Goal: Information Seeking & Learning: Find contact information

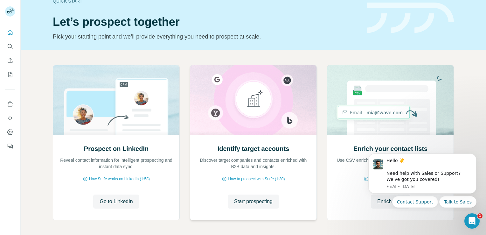
scroll to position [40, 0]
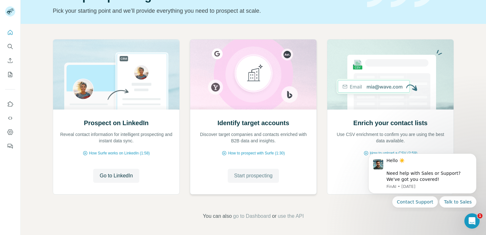
click at [259, 179] on span "Start prospecting" at bounding box center [253, 176] width 39 height 8
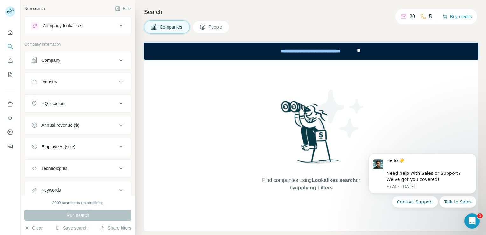
click at [84, 56] on button "Company" at bounding box center [78, 60] width 106 height 15
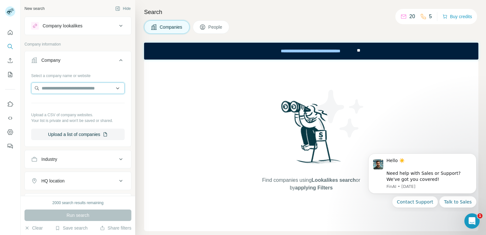
click at [79, 89] on input "text" at bounding box center [78, 87] width 94 height 11
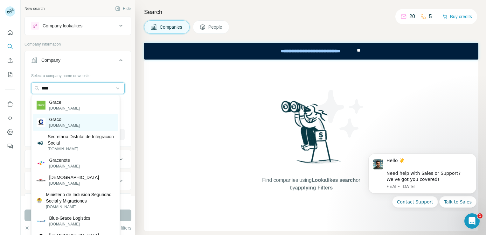
type input "****"
click at [74, 122] on div "Graco [DOMAIN_NAME]" at bounding box center [76, 122] width 86 height 17
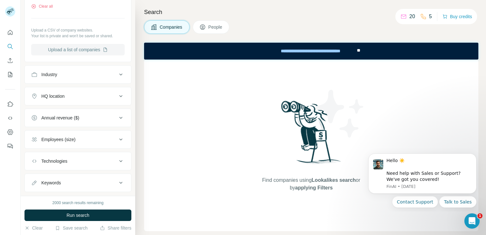
scroll to position [119, 0]
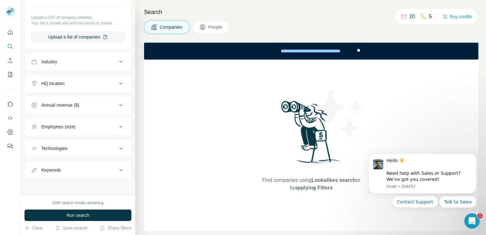
click at [81, 213] on span "Run search" at bounding box center [78, 215] width 23 height 6
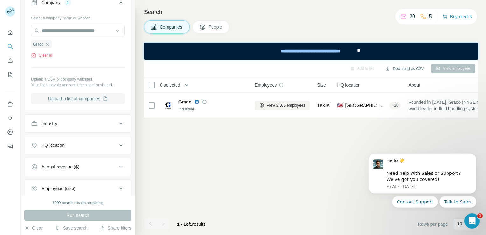
scroll to position [64, 0]
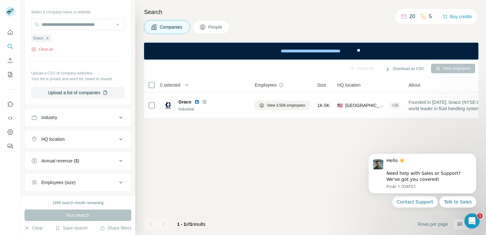
click at [83, 118] on div "Industry" at bounding box center [74, 117] width 86 height 6
click at [119, 117] on icon at bounding box center [120, 118] width 3 height 2
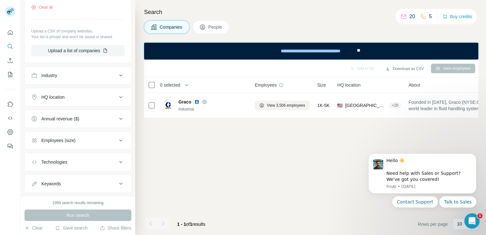
scroll to position [119, 0]
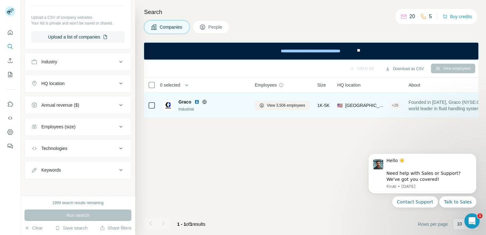
click at [210, 109] on div "Industrial" at bounding box center [213, 109] width 69 height 6
click at [383, 109] on div "🇺🇸 United States, Minnesota + 26" at bounding box center [369, 105] width 64 height 18
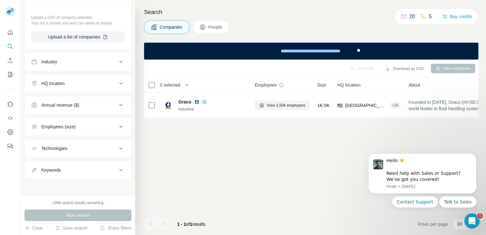
click at [214, 28] on span "People" at bounding box center [216, 27] width 15 height 6
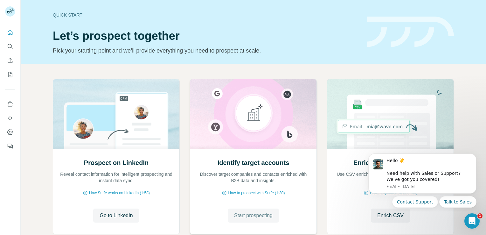
click at [263, 221] on button "Start prospecting" at bounding box center [253, 216] width 51 height 14
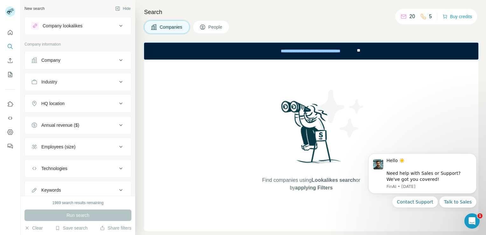
click at [209, 27] on button "People" at bounding box center [211, 26] width 37 height 13
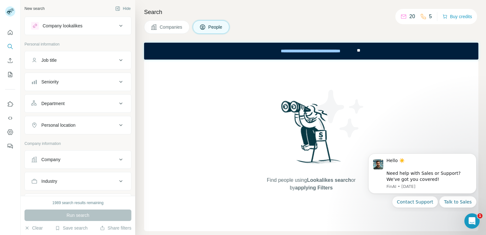
click at [94, 27] on div "Company lookalikes" at bounding box center [74, 26] width 86 height 8
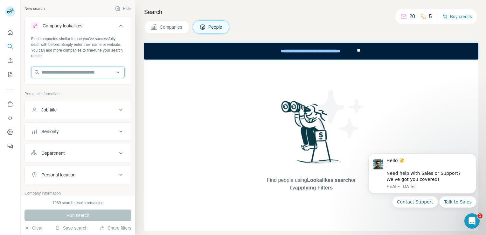
click at [92, 69] on input "text" at bounding box center [78, 72] width 94 height 11
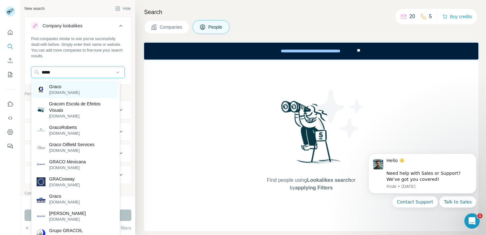
type input "*****"
click at [74, 90] on div "Graco graco.com" at bounding box center [76, 89] width 86 height 17
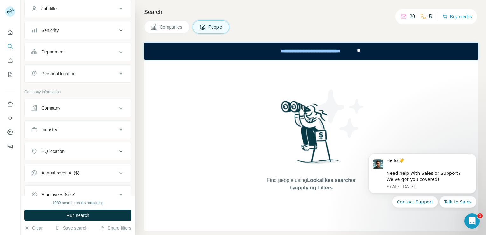
scroll to position [127, 0]
click at [59, 72] on div "Personal location" at bounding box center [58, 72] width 34 height 6
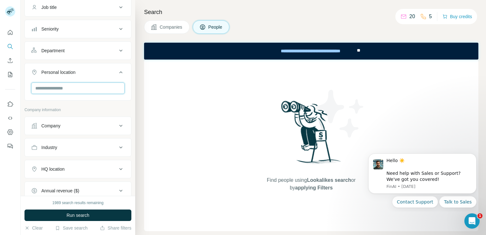
click at [73, 89] on input "text" at bounding box center [78, 87] width 94 height 11
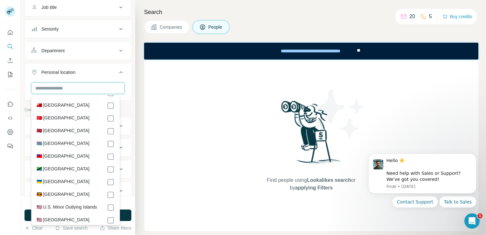
scroll to position [2897, 0]
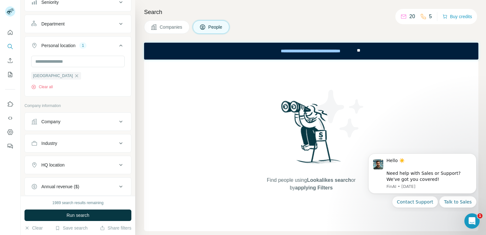
scroll to position [153, 0]
click at [60, 60] on input "text" at bounding box center [78, 61] width 94 height 11
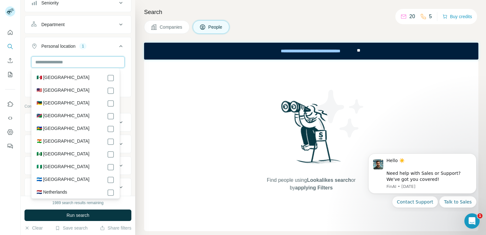
type input "*"
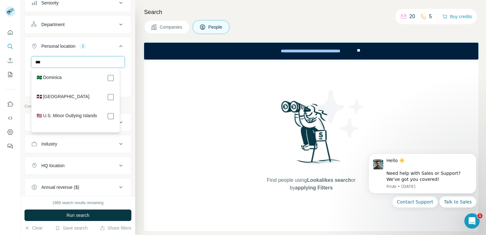
scroll to position [0, 0]
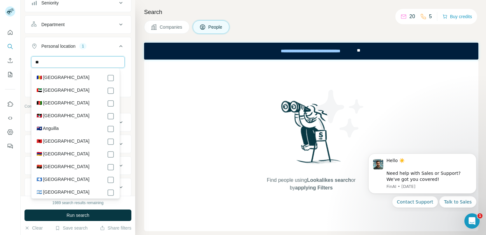
type input "*"
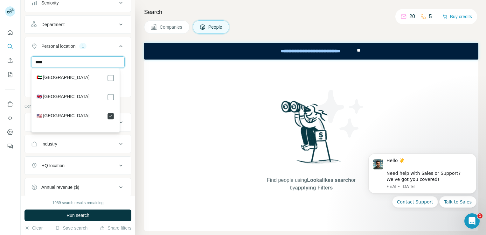
type input "****"
click at [129, 149] on div "New search Hide Company lookalikes 1 Find companies similar to one you've succe…" at bounding box center [78, 98] width 115 height 196
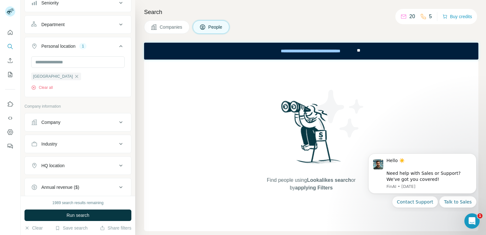
click at [109, 124] on div "Company" at bounding box center [74, 122] width 86 height 6
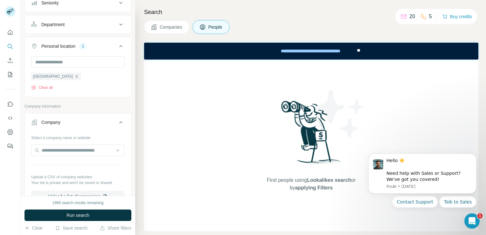
click at [109, 124] on div "Company" at bounding box center [74, 122] width 86 height 6
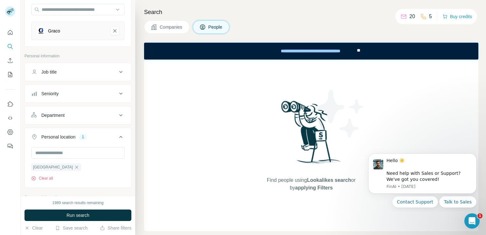
scroll to position [64, 0]
click at [115, 76] on button "Job title" at bounding box center [78, 70] width 106 height 15
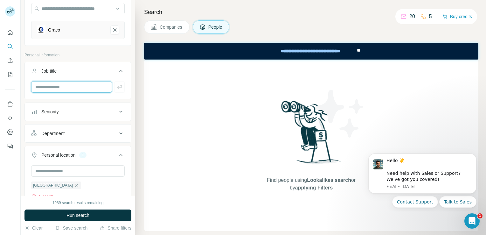
click at [101, 88] on input "text" at bounding box center [71, 86] width 81 height 11
click at [117, 71] on icon at bounding box center [121, 71] width 8 height 8
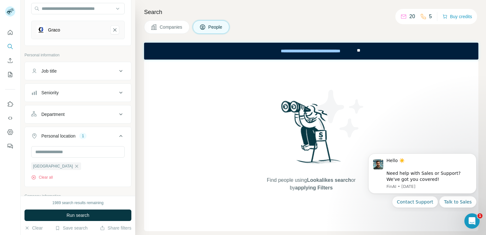
click at [100, 98] on button "Seniority" at bounding box center [78, 92] width 106 height 15
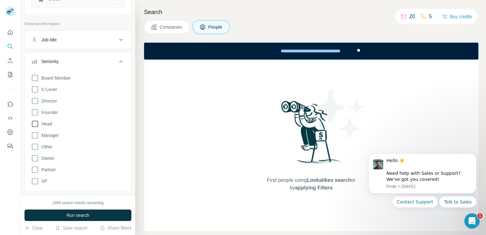
scroll to position [96, 0]
click at [66, 76] on span "Board Member" at bounding box center [55, 77] width 32 height 6
click at [48, 77] on div "Board Member" at bounding box center [51, 78] width 40 height 8
click at [36, 77] on icon at bounding box center [35, 78] width 8 height 8
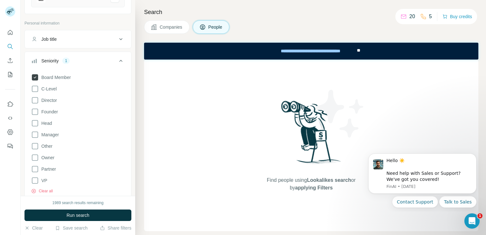
click at [36, 77] on icon at bounding box center [35, 77] width 6 height 6
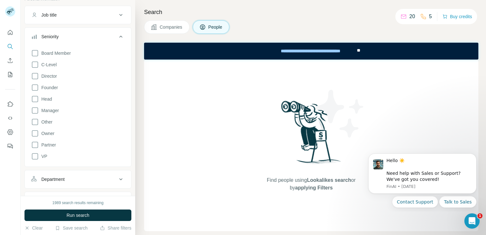
scroll to position [96, 0]
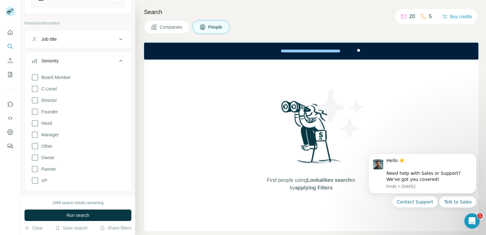
click at [118, 62] on icon at bounding box center [121, 61] width 8 height 8
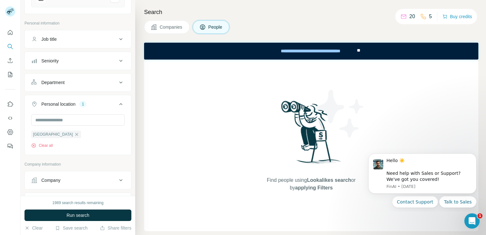
click at [93, 85] on div "Department" at bounding box center [74, 82] width 86 height 6
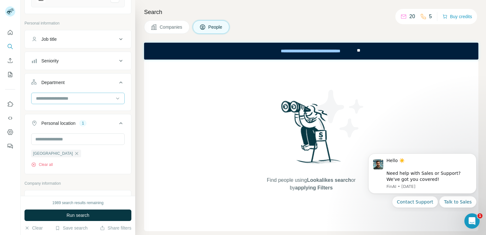
click at [89, 96] on input at bounding box center [74, 98] width 79 height 7
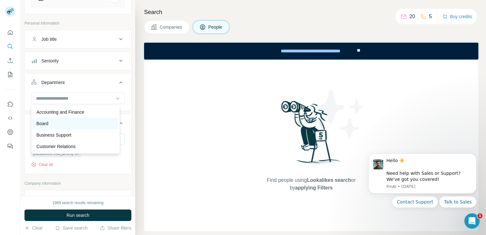
click at [50, 126] on div "Board" at bounding box center [76, 123] width 78 height 6
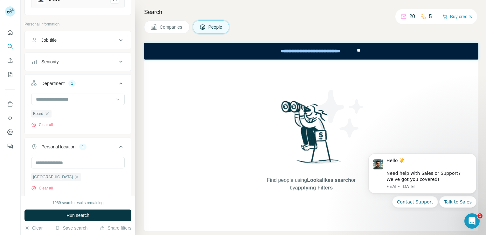
scroll to position [96, 0]
click at [115, 217] on button "Run search" at bounding box center [78, 214] width 107 height 11
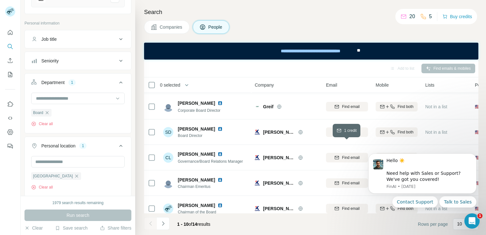
scroll to position [0, 0]
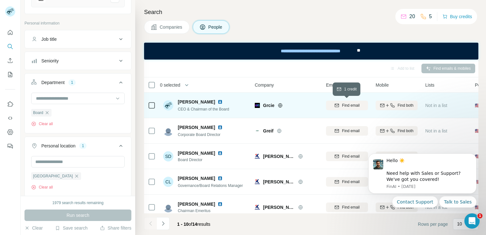
click at [357, 107] on span "Find email" at bounding box center [351, 106] width 18 height 6
